Goal: Find specific page/section: Find specific page/section

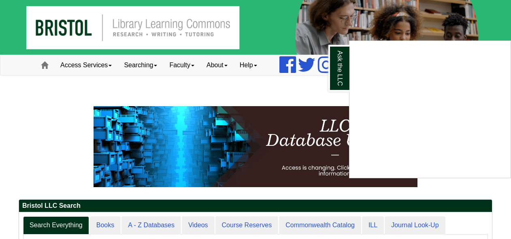
click at [157, 220] on div "Ask the LLC" at bounding box center [255, 119] width 511 height 239
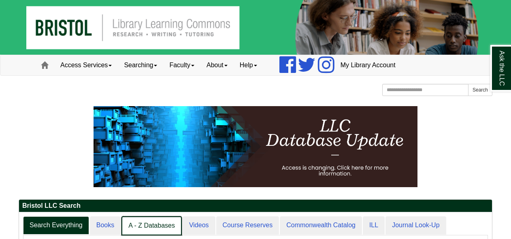
scroll to position [4, 4]
click at [147, 224] on link "A - Z Databases" at bounding box center [151, 225] width 60 height 19
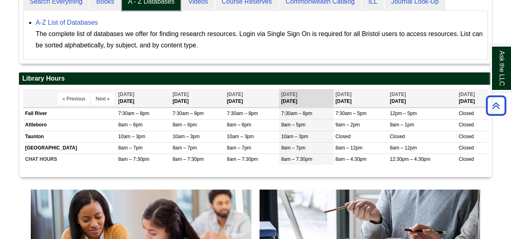
scroll to position [224, 0]
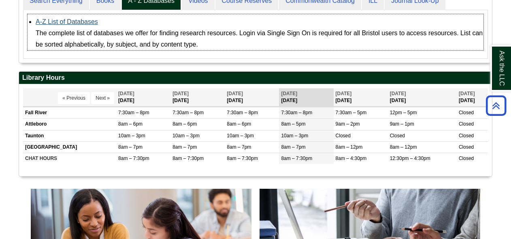
click at [70, 21] on link "A-Z List of Databases" at bounding box center [67, 21] width 62 height 7
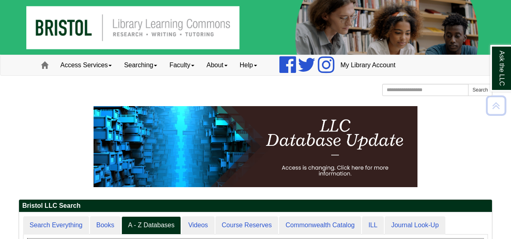
scroll to position [0, 0]
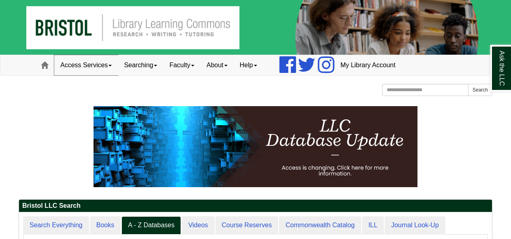
click at [78, 66] on link "Access Services" at bounding box center [86, 65] width 64 height 20
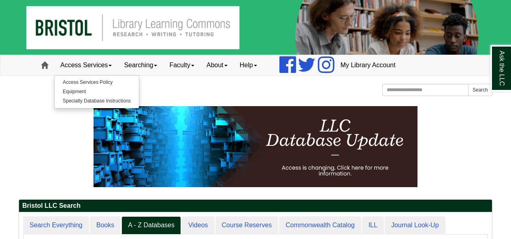
click at [43, 68] on span at bounding box center [44, 65] width 7 height 7
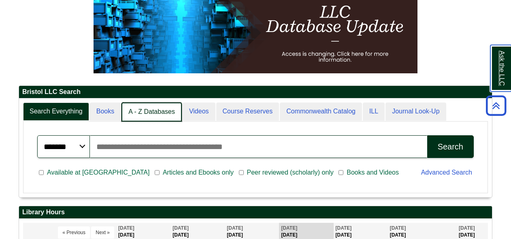
scroll to position [4, 4]
click at [165, 114] on link "A - Z Databases" at bounding box center [151, 111] width 60 height 19
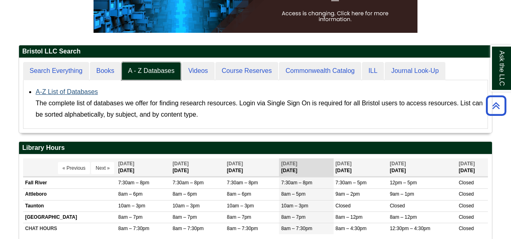
scroll to position [75, 473]
click at [76, 90] on link "A-Z List of Databases" at bounding box center [67, 91] width 62 height 7
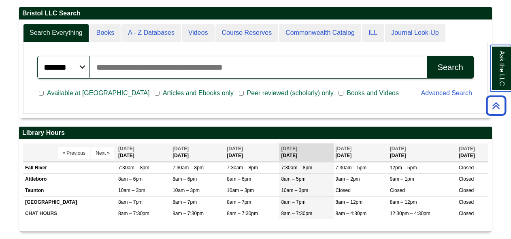
scroll to position [98, 473]
